Goal: Check status: Check status

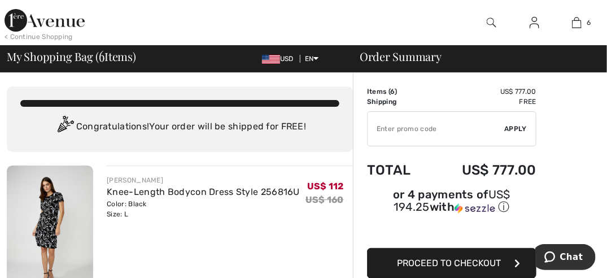
click at [531, 25] on img at bounding box center [534, 23] width 10 height 14
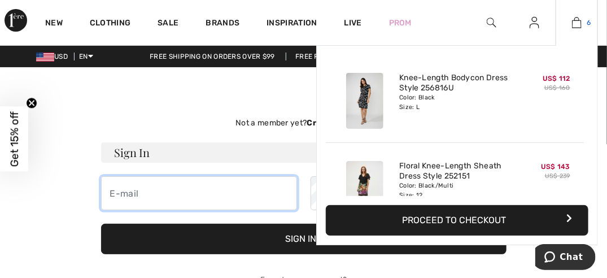
type input "[EMAIL_ADDRESS][DOMAIN_NAME]"
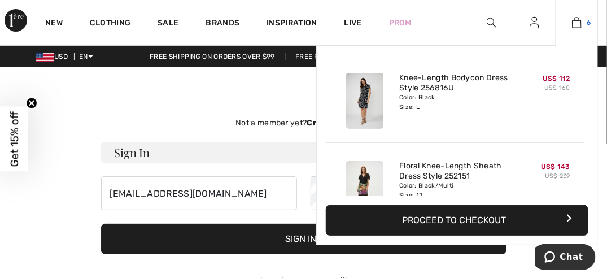
click at [577, 23] on img at bounding box center [577, 23] width 10 height 14
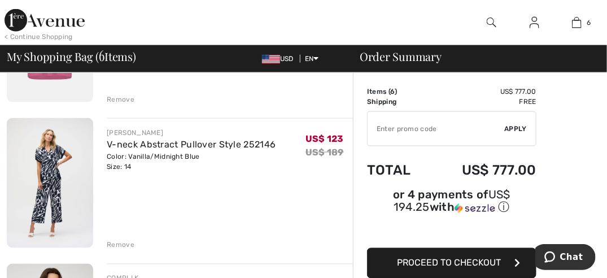
scroll to position [496, 0]
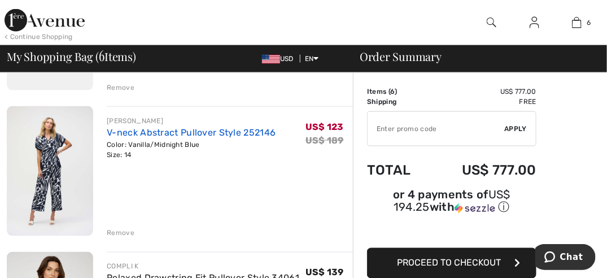
click at [138, 131] on link "V-neck Abstract Pullover Style 252146" at bounding box center [191, 132] width 169 height 11
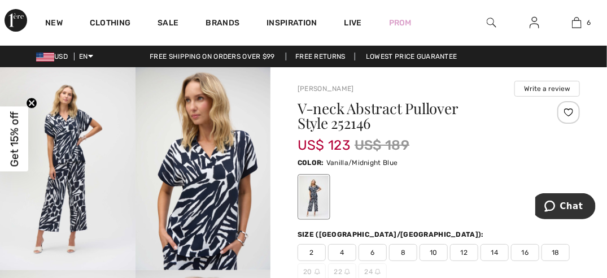
click at [537, 20] on img at bounding box center [534, 23] width 10 height 14
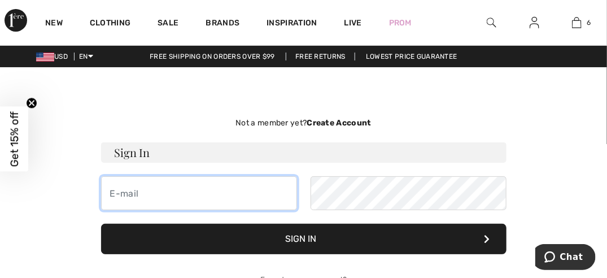
type input "[EMAIL_ADDRESS][DOMAIN_NAME]"
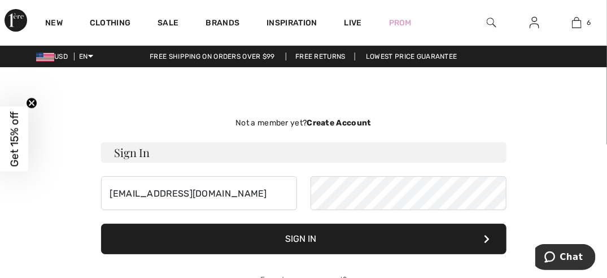
click at [303, 232] on button "Sign In" at bounding box center [303, 239] width 405 height 30
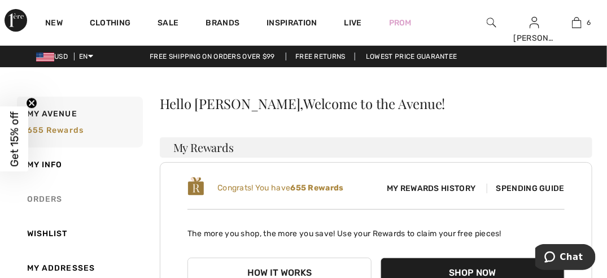
click at [50, 195] on link "Orders" at bounding box center [79, 199] width 128 height 34
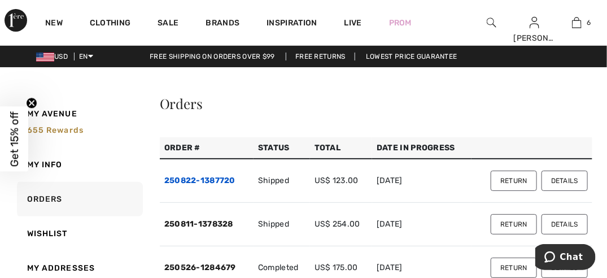
click at [224, 180] on link "250822-1387720" at bounding box center [199, 181] width 71 height 10
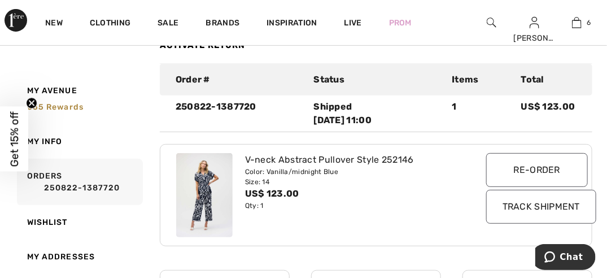
scroll to position [130, 0]
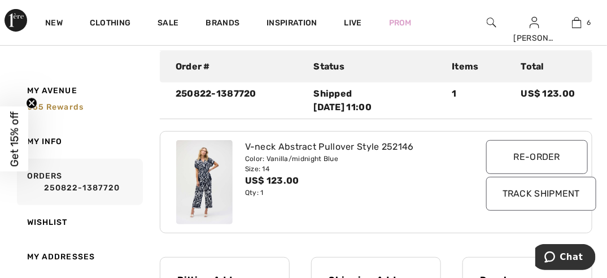
click at [542, 194] on input "Track Shipment" at bounding box center [541, 194] width 110 height 34
